Goal: Task Accomplishment & Management: Complete application form

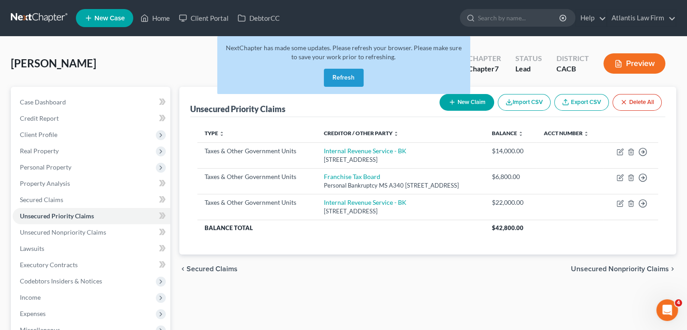
click at [349, 75] on button "Refresh" at bounding box center [344, 78] width 40 height 18
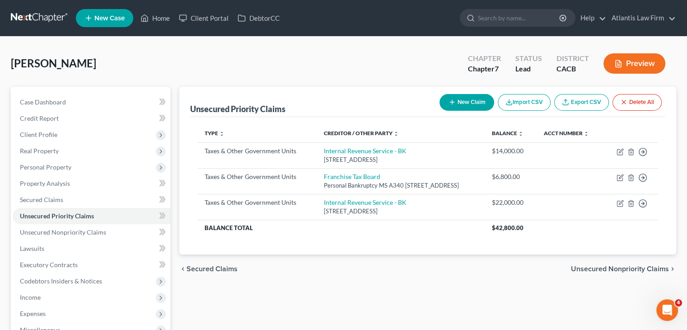
click at [33, 19] on link at bounding box center [40, 18] width 58 height 16
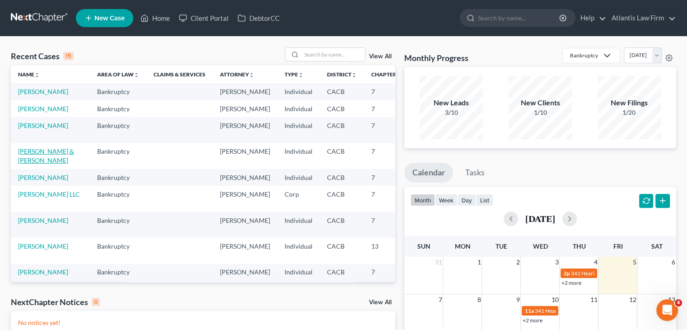
click at [29, 164] on link "Coleman, Allen & Wendy" at bounding box center [46, 155] width 56 height 17
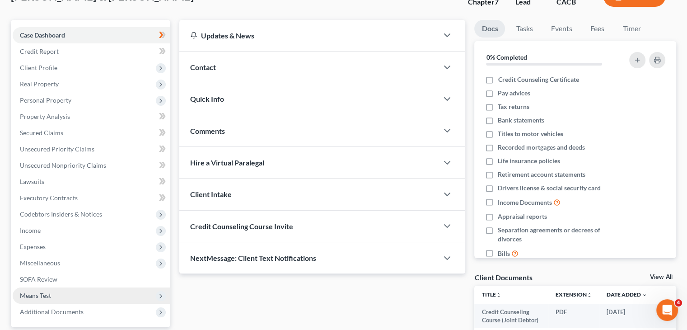
scroll to position [14, 0]
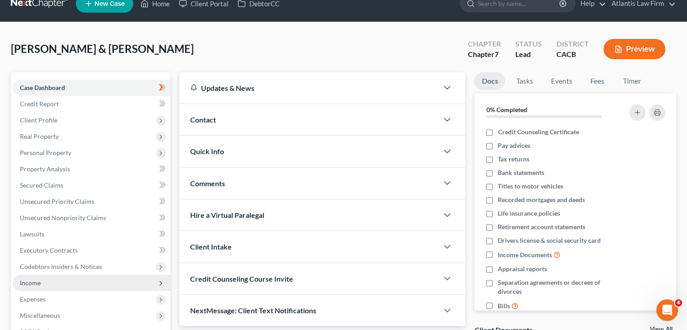
click at [77, 285] on span "Income" at bounding box center [92, 282] width 158 height 16
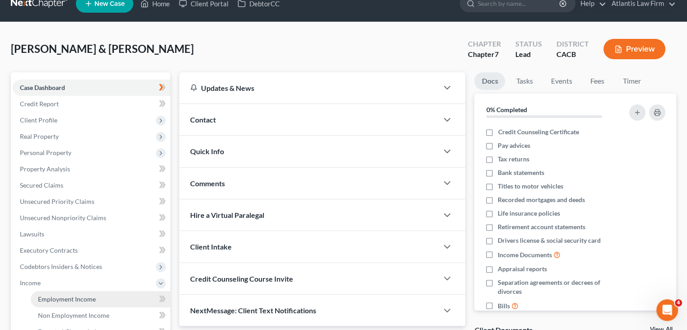
click at [110, 302] on link "Employment Income" at bounding box center [101, 299] width 140 height 16
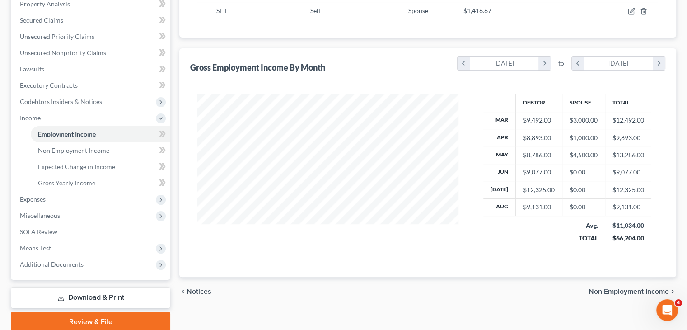
scroll to position [181, 0]
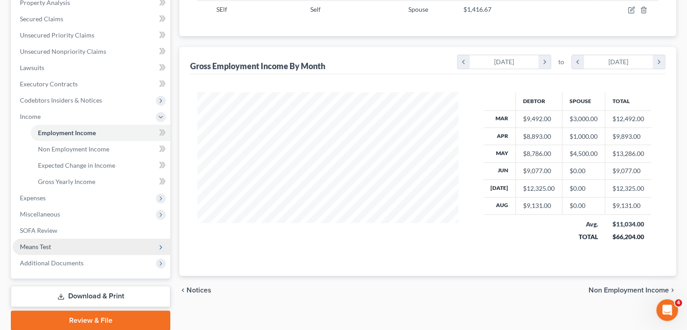
click at [70, 244] on span "Means Test" at bounding box center [92, 246] width 158 height 16
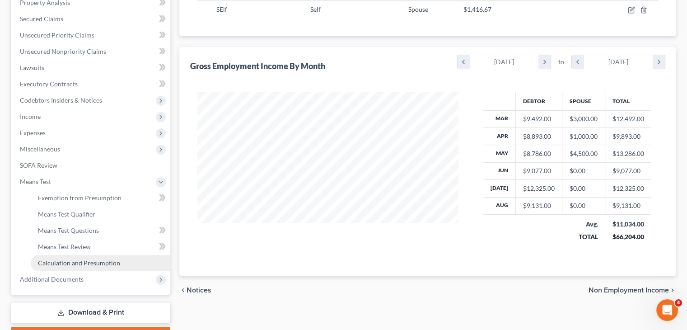
click at [75, 262] on span "Calculation and Presumption" at bounding box center [79, 263] width 82 height 8
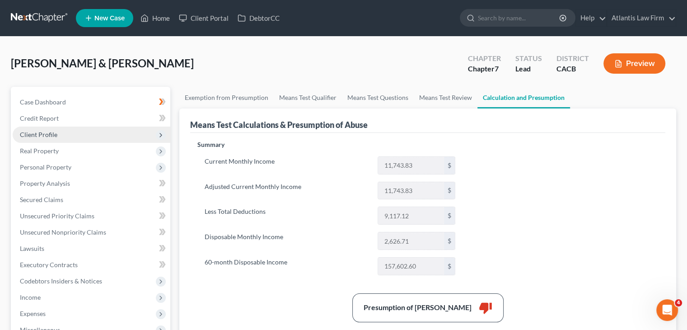
click at [41, 130] on span "Client Profile" at bounding box center [92, 134] width 158 height 16
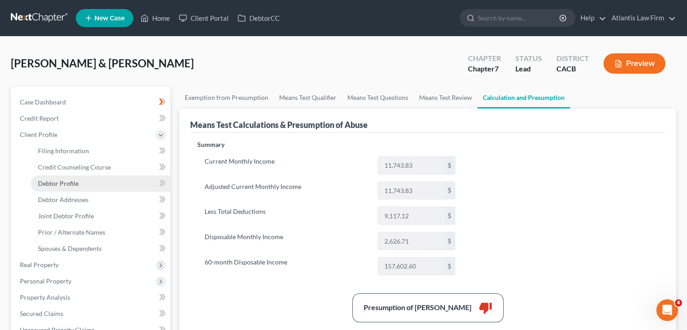
click at [60, 187] on link "Debtor Profile" at bounding box center [101, 183] width 140 height 16
select select "1"
select select "2"
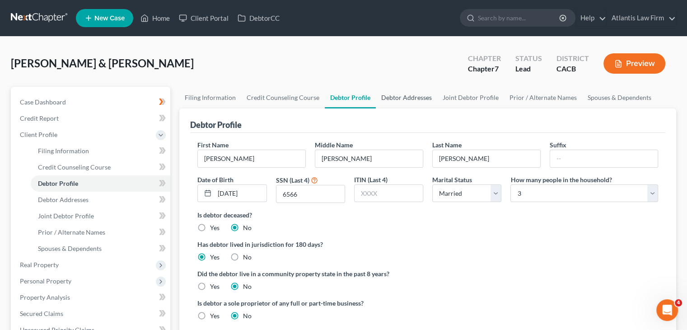
click at [401, 98] on link "Debtor Addresses" at bounding box center [406, 98] width 61 height 22
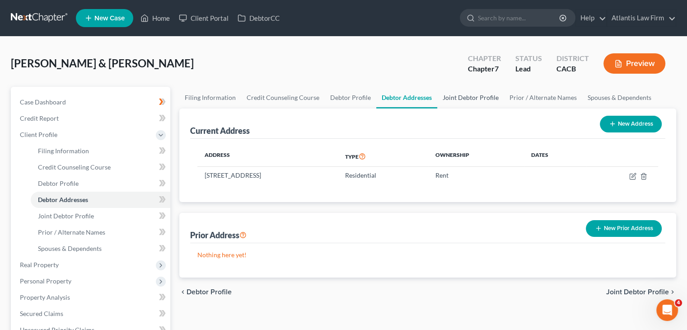
click at [473, 99] on link "Joint Debtor Profile" at bounding box center [470, 98] width 67 height 22
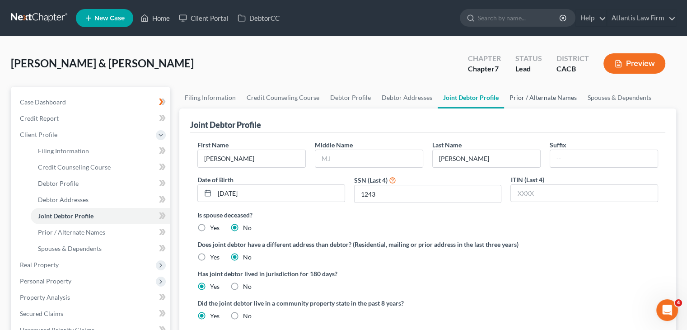
click at [524, 93] on link "Prior / Alternate Names" at bounding box center [543, 98] width 78 height 22
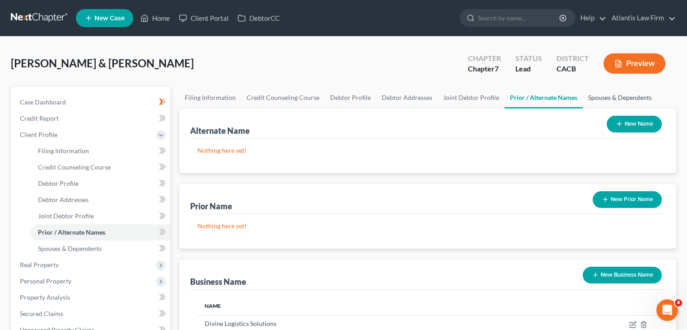
click at [589, 100] on link "Spouses & Dependents" at bounding box center [619, 98] width 74 height 22
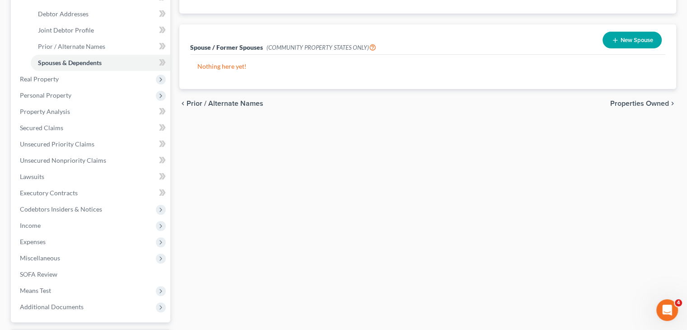
scroll to position [135, 0]
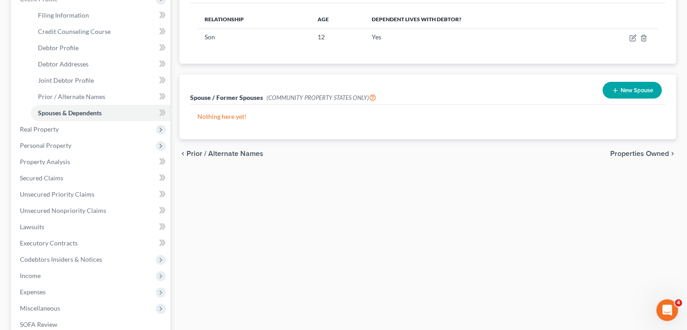
click at [650, 198] on div "Filing Information Credit Counseling Course Debtor Profile Debtor Addresses Joi…" at bounding box center [428, 187] width 506 height 473
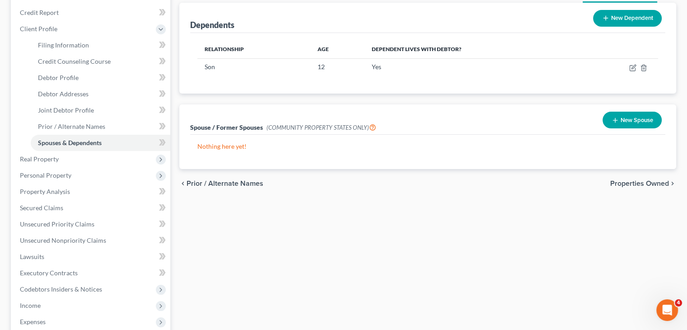
scroll to position [45, 0]
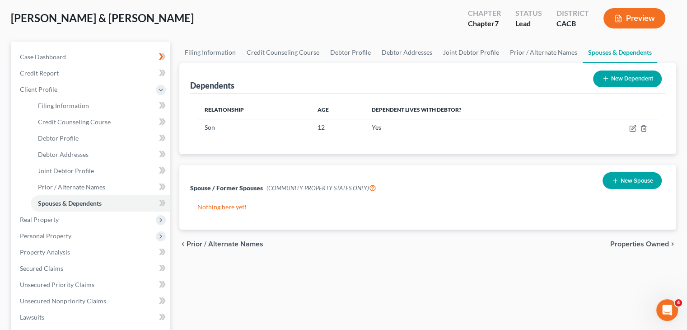
click at [610, 82] on button "New Dependent" at bounding box center [627, 78] width 69 height 17
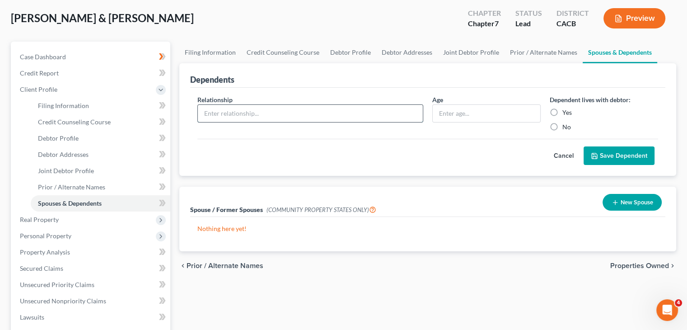
click at [311, 110] on input "text" at bounding box center [310, 113] width 225 height 17
type input "Son"
click at [477, 115] on input "text" at bounding box center [486, 113] width 107 height 17
type input "21"
click at [562, 110] on label "Yes" at bounding box center [566, 112] width 9 height 9
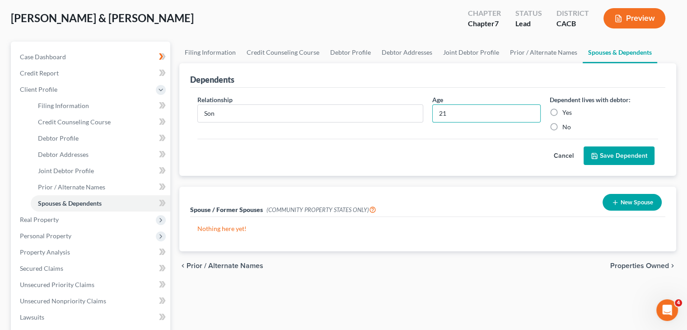
click at [566, 110] on input "Yes" at bounding box center [569, 111] width 6 height 6
radio input "true"
click at [594, 156] on icon "submit" at bounding box center [594, 155] width 7 height 7
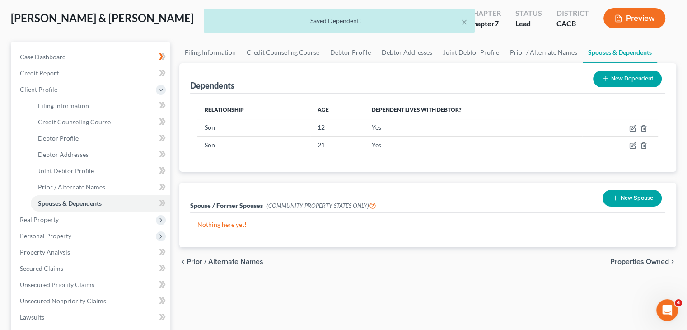
click at [631, 81] on button "New Dependent" at bounding box center [627, 78] width 69 height 17
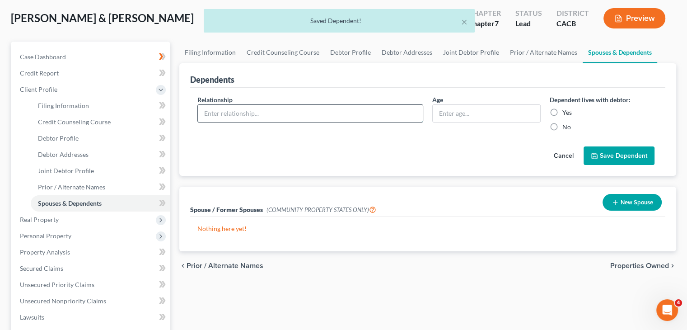
click at [295, 112] on input "text" at bounding box center [310, 113] width 225 height 17
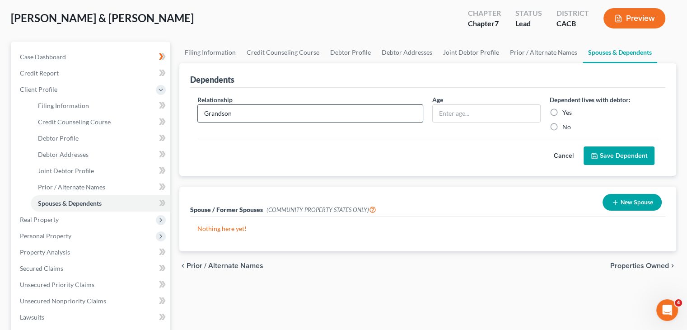
type input "Grandson"
type input "4 months"
click at [562, 112] on label "Yes" at bounding box center [566, 112] width 9 height 9
click at [566, 112] on input "Yes" at bounding box center [569, 111] width 6 height 6
radio input "true"
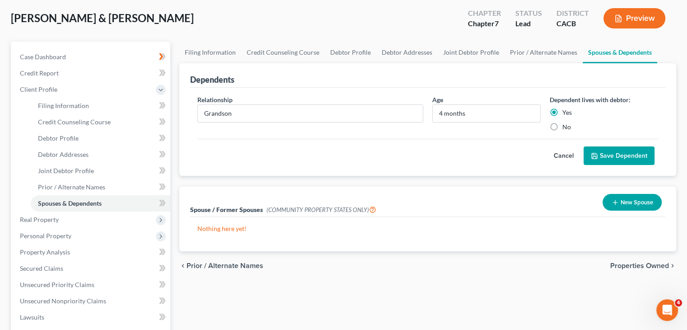
click at [607, 152] on button "Save Dependent" at bounding box center [618, 155] width 71 height 19
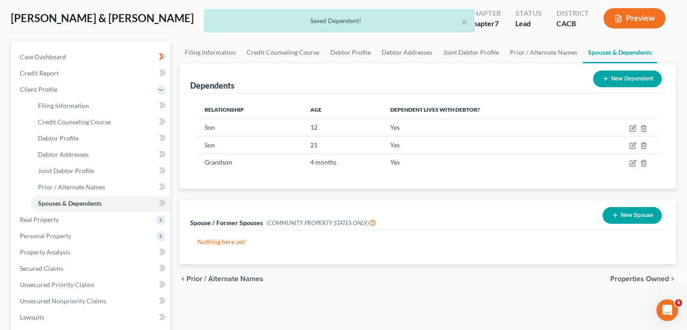
click at [616, 74] on button "New Dependent" at bounding box center [627, 78] width 69 height 17
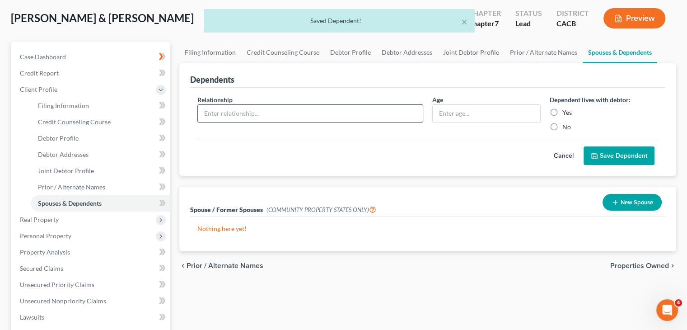
click at [298, 111] on input "text" at bounding box center [310, 113] width 225 height 17
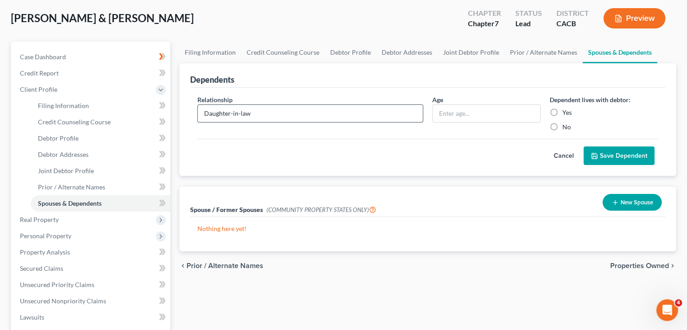
type input "Daughter-in-law"
type input "20"
click at [562, 111] on label "Yes" at bounding box center [566, 112] width 9 height 9
click at [566, 111] on input "Yes" at bounding box center [569, 111] width 6 height 6
radio input "true"
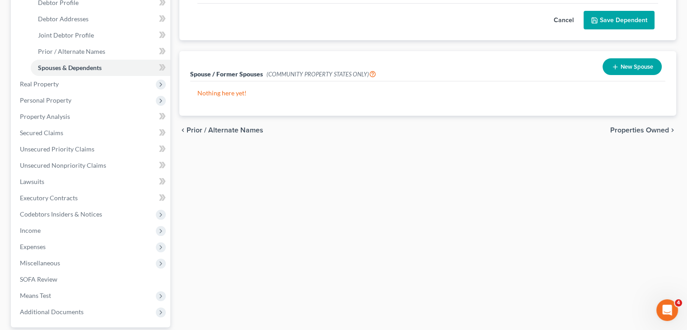
scroll to position [0, 0]
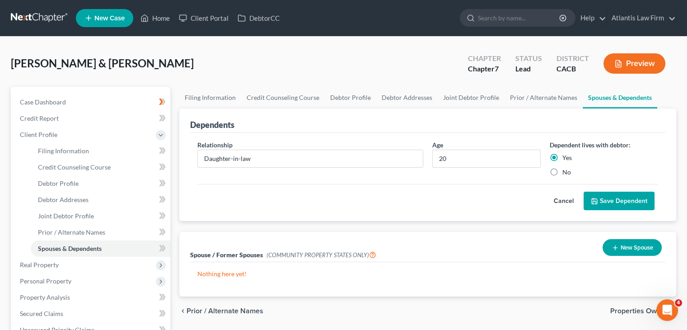
click at [605, 205] on button "Save Dependent" at bounding box center [618, 200] width 71 height 19
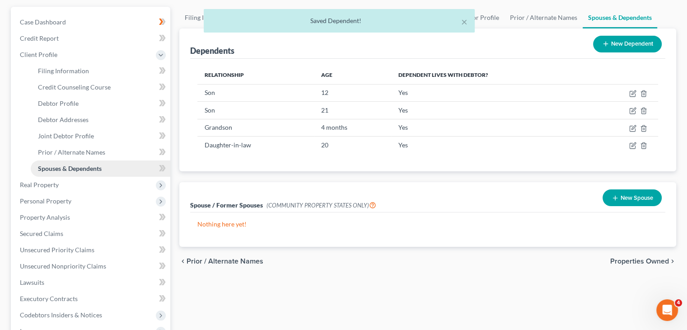
scroll to position [90, 0]
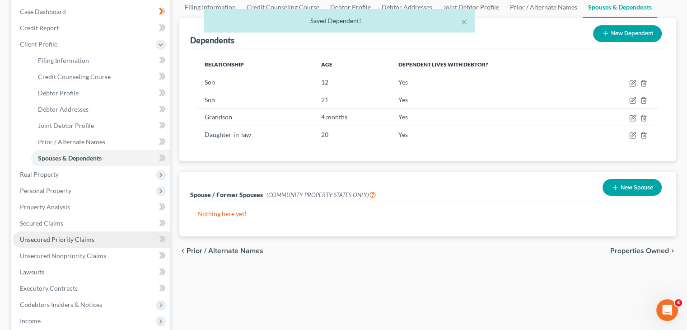
click at [116, 245] on link "Unsecured Priority Claims" at bounding box center [92, 239] width 158 height 16
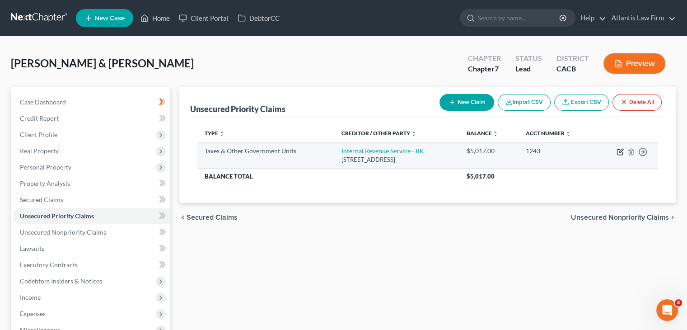
click at [618, 149] on icon "button" at bounding box center [619, 151] width 7 height 7
select select "0"
select select "39"
select select "1"
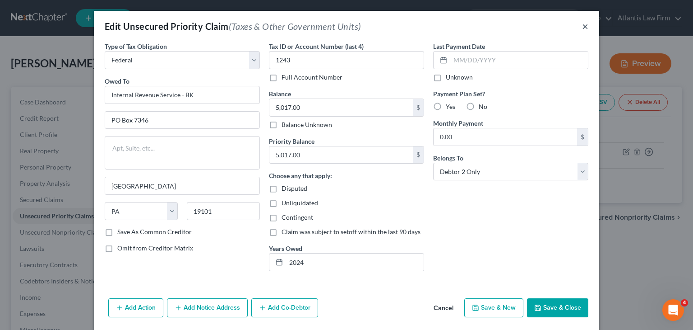
click at [585, 28] on button "×" at bounding box center [585, 26] width 6 height 11
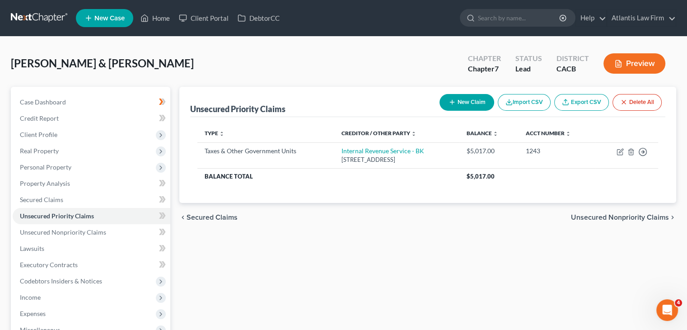
click at [362, 281] on div "Unsecured Priority Claims New Claim Import CSV Export CSV Delete All Type expan…" at bounding box center [428, 266] width 506 height 359
click at [74, 130] on span "Client Profile" at bounding box center [92, 134] width 158 height 16
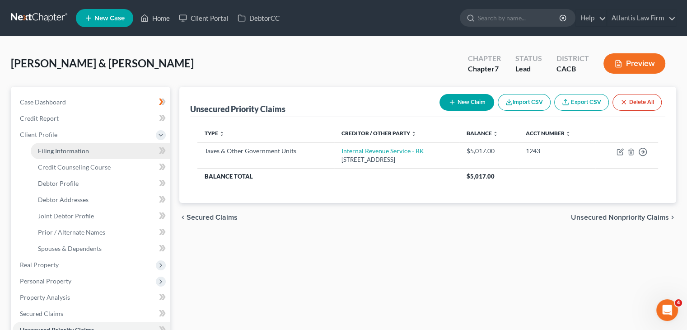
click at [67, 149] on span "Filing Information" at bounding box center [63, 151] width 51 height 8
select select "1"
select select "0"
select select "4"
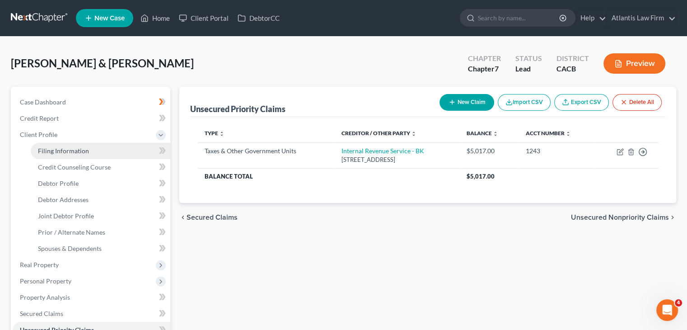
select select "0"
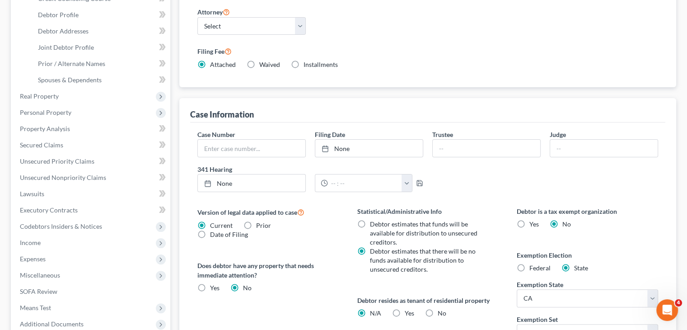
scroll to position [112, 0]
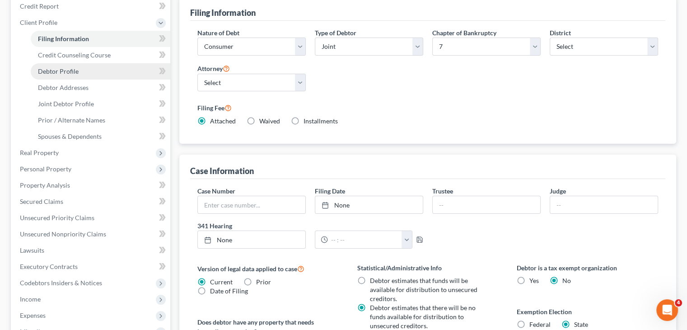
click at [67, 69] on span "Debtor Profile" at bounding box center [58, 71] width 41 height 8
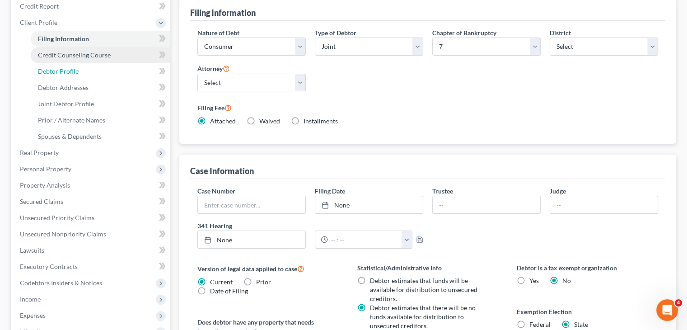
select select "1"
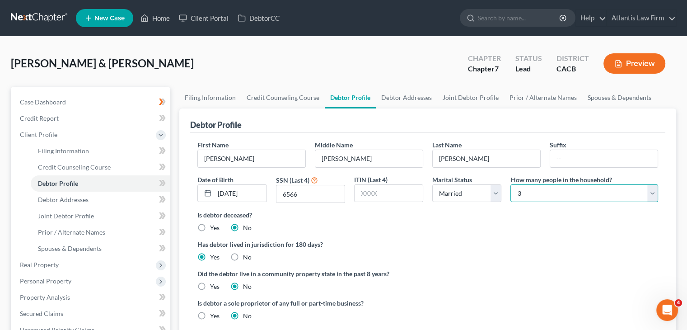
click at [555, 194] on select "Select 1 2 3 4 5 6 7 8 9 10 11 12 13 14 15 16 17 18 19 20" at bounding box center [584, 193] width 148 height 18
select select "5"
click at [510, 184] on select "Select 1 2 3 4 5 6 7 8 9 10 11 12 13 14 15 16 17 18 19 20" at bounding box center [584, 193] width 148 height 18
click at [528, 255] on div "Has debtor lived in jurisdiction for 180 days? Yes No Debtor must reside in jur…" at bounding box center [427, 250] width 460 height 22
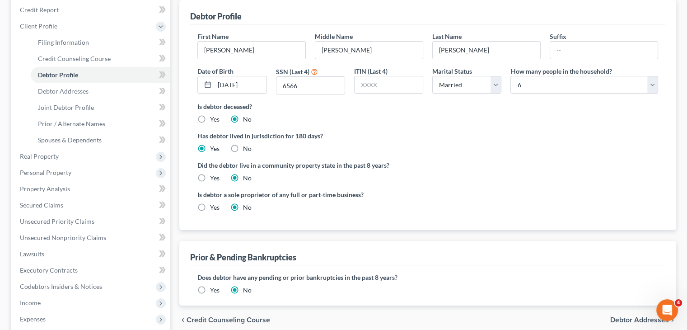
scroll to position [226, 0]
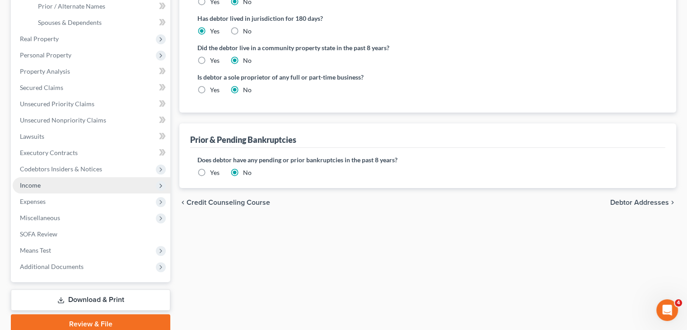
click at [39, 189] on span "Income" at bounding box center [92, 185] width 158 height 16
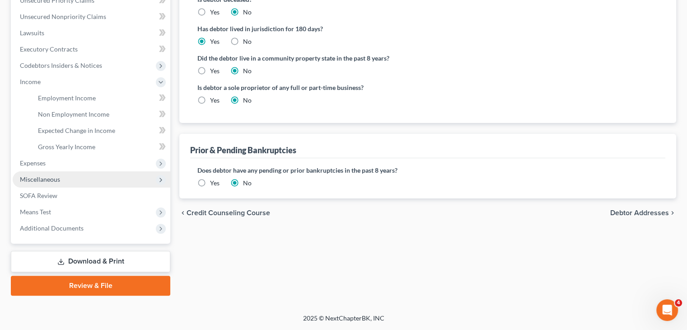
scroll to position [215, 0]
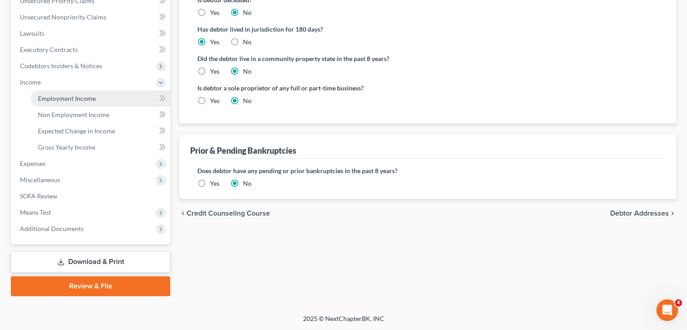
click at [60, 101] on span "Employment Income" at bounding box center [67, 98] width 58 height 8
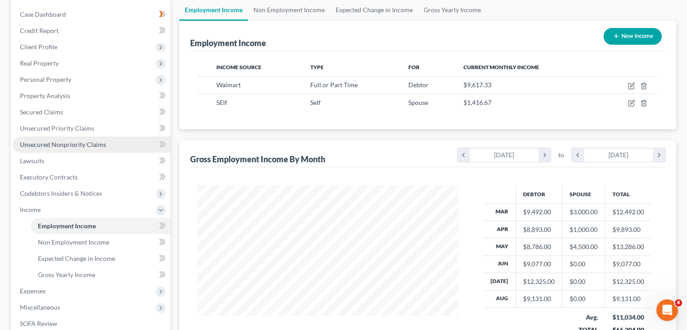
scroll to position [181, 0]
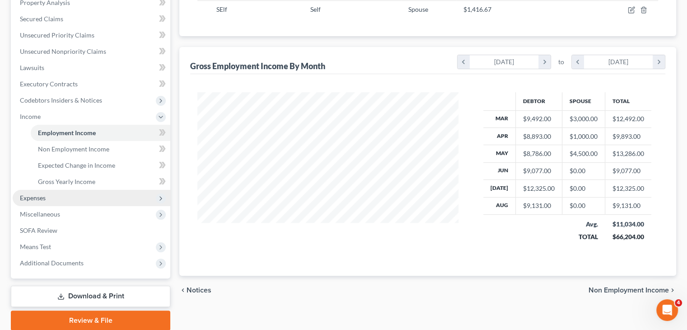
click at [62, 199] on span "Expenses" at bounding box center [92, 198] width 158 height 16
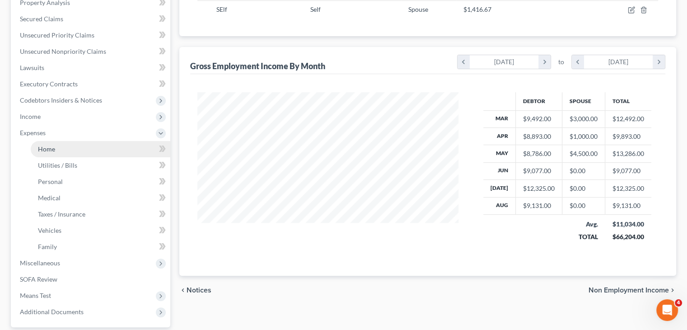
click at [60, 152] on link "Home" at bounding box center [101, 149] width 140 height 16
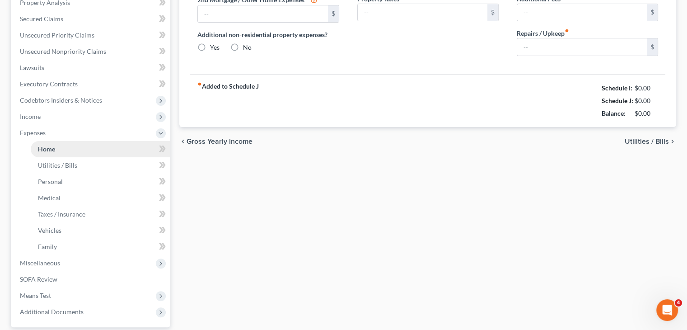
scroll to position [70, 0]
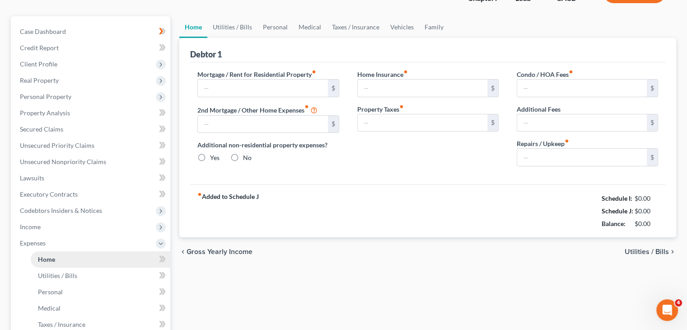
type input "3,436.00"
type input "0.00"
radio input "true"
type input "0.00"
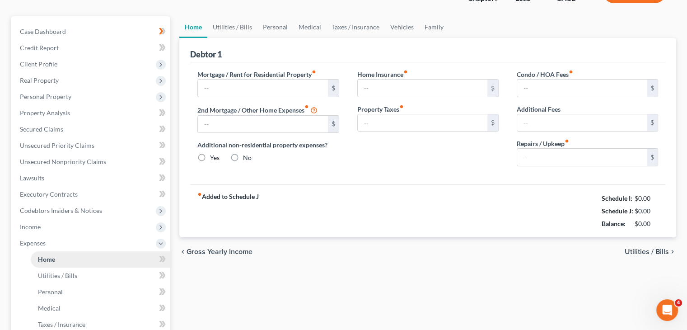
type input "0.00"
type input "20.00"
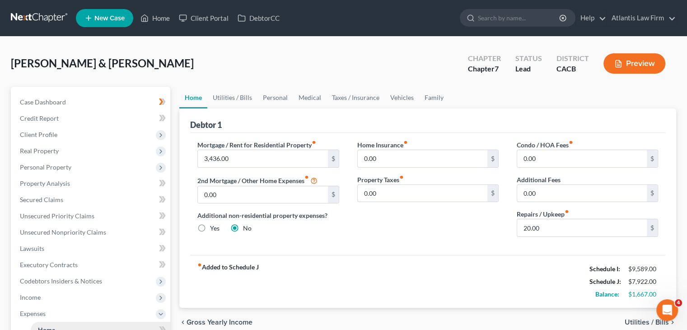
scroll to position [0, 0]
click at [228, 98] on link "Utilities / Bills" at bounding box center [232, 98] width 50 height 22
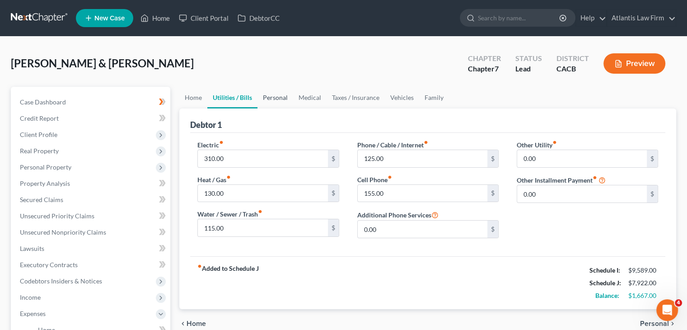
click at [274, 98] on link "Personal" at bounding box center [275, 98] width 36 height 22
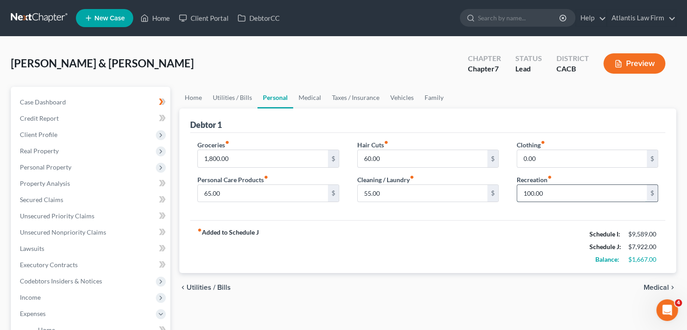
click at [561, 195] on input "100.00" at bounding box center [582, 193] width 130 height 17
type input "120"
click at [287, 162] on input "1,800.00" at bounding box center [263, 158] width 130 height 17
type input "2,000"
click at [311, 98] on link "Medical" at bounding box center [309, 98] width 33 height 22
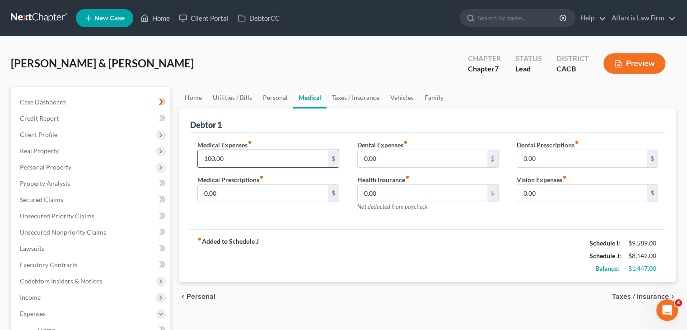
click at [299, 156] on input "100.00" at bounding box center [263, 158] width 130 height 17
type input "125"
click at [365, 100] on link "Taxes / Insurance" at bounding box center [355, 98] width 58 height 22
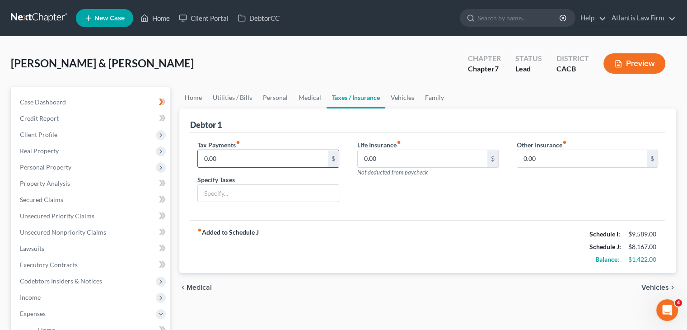
click at [270, 163] on input "0.00" at bounding box center [263, 158] width 130 height 17
type input "350"
click at [409, 99] on link "Vehicles" at bounding box center [402, 98] width 34 height 22
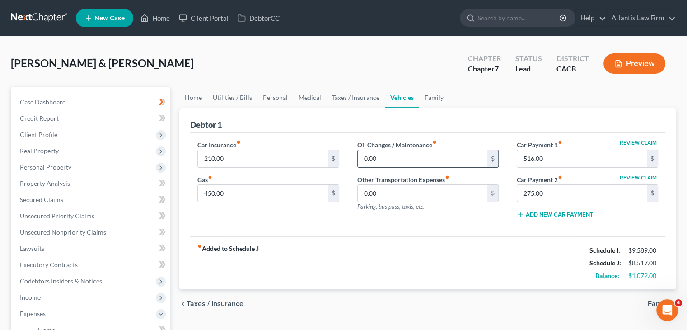
click at [392, 161] on input "0.00" at bounding box center [423, 158] width 130 height 17
type input "60"
click at [470, 125] on div "Debtor 1" at bounding box center [427, 120] width 475 height 24
click at [272, 192] on input "450.00" at bounding box center [263, 193] width 130 height 17
type input "500"
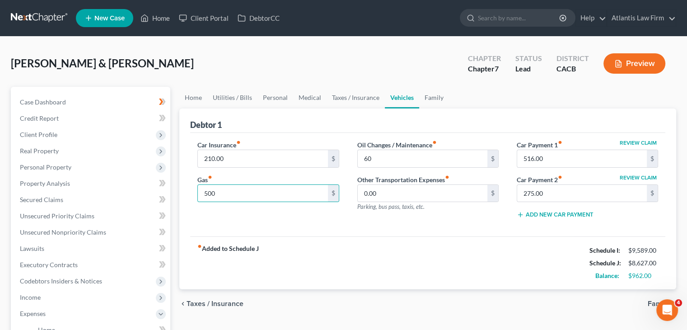
click at [394, 228] on div "Car Insurance fiber_manual_record 210.00 $ Gas fiber_manual_record 500 $ Oil Ch…" at bounding box center [427, 185] width 475 height 104
click at [435, 102] on link "Family" at bounding box center [434, 98] width 30 height 22
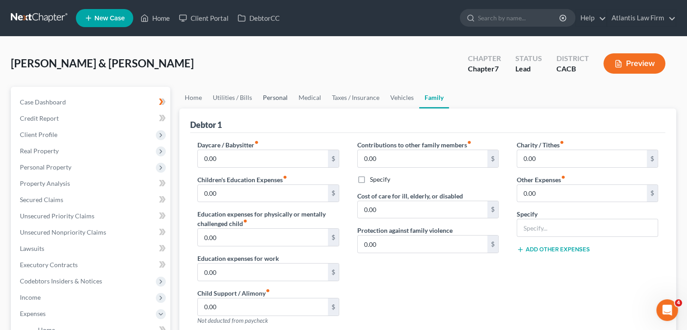
click at [278, 98] on link "Personal" at bounding box center [275, 98] width 36 height 22
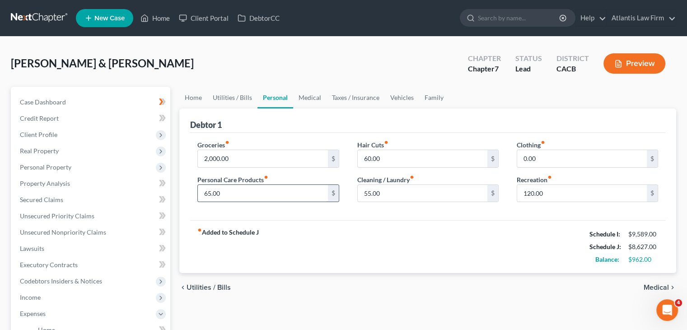
click at [247, 194] on input "65.00" at bounding box center [263, 193] width 130 height 17
type input "90"
click at [394, 159] on input "60.00" at bounding box center [423, 158] width 130 height 17
type input "70"
click at [388, 196] on input "55.00" at bounding box center [423, 193] width 130 height 17
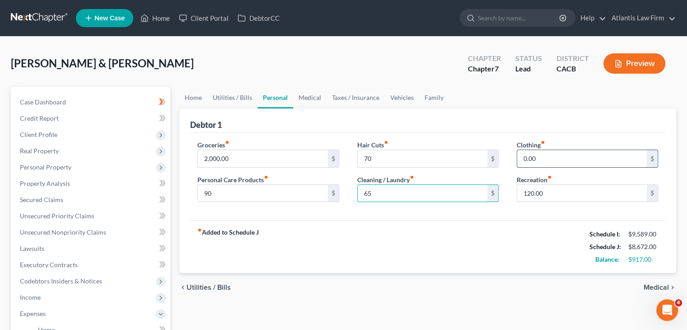
type input "65"
click at [549, 160] on input "0.00" at bounding box center [582, 158] width 130 height 17
type input "2"
type input "120"
click at [309, 99] on link "Medical" at bounding box center [309, 98] width 33 height 22
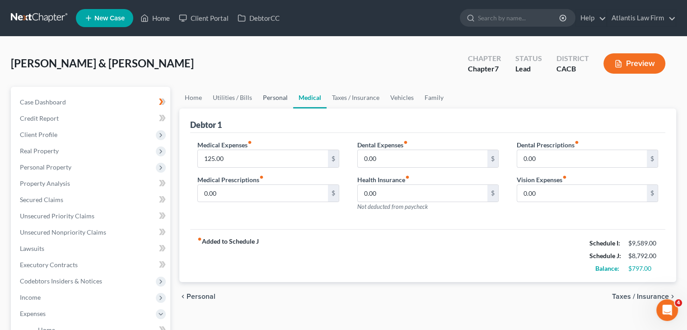
click at [268, 99] on link "Personal" at bounding box center [275, 98] width 36 height 22
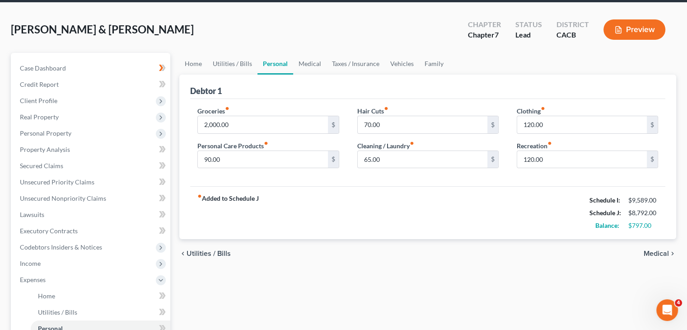
scroll to position [181, 0]
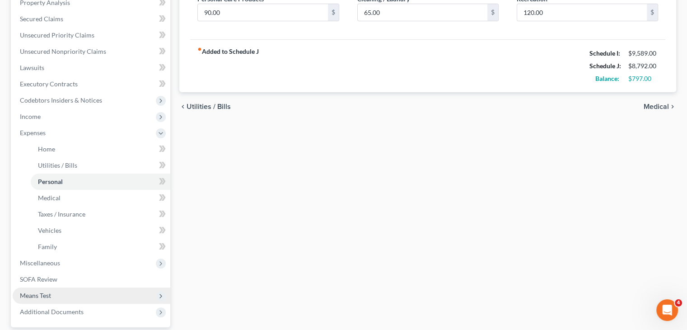
click at [62, 295] on span "Means Test" at bounding box center [92, 295] width 158 height 16
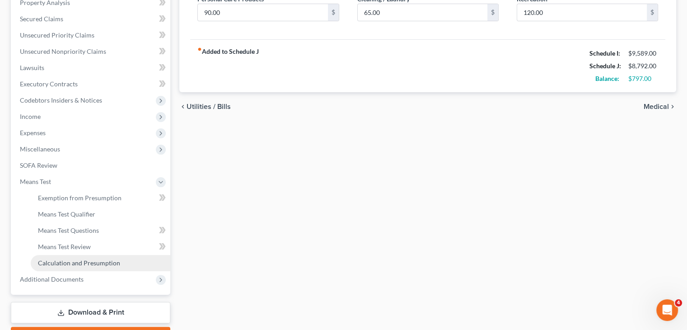
click at [62, 265] on span "Calculation and Presumption" at bounding box center [79, 263] width 82 height 8
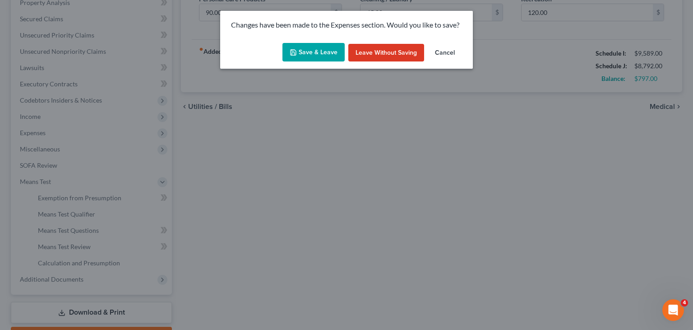
click at [324, 53] on button "Save & Leave" at bounding box center [314, 52] width 62 height 19
